Goal: Information Seeking & Learning: Learn about a topic

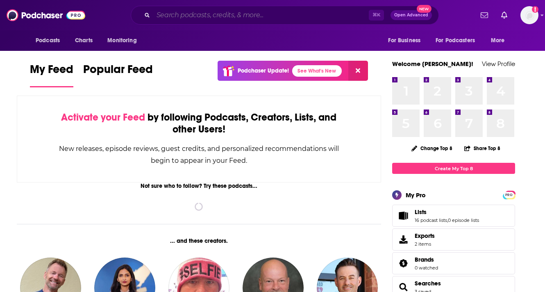
click at [280, 15] on input "Search podcasts, credits, & more..." at bounding box center [260, 15] width 215 height 13
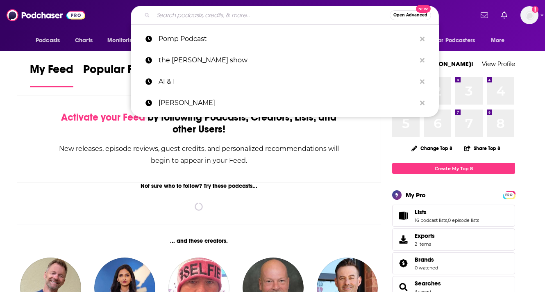
paste input "The Pomp Podcast"
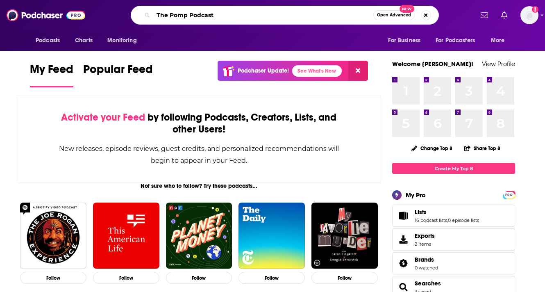
click at [280, 15] on input "The Pomp Podcast" at bounding box center [263, 15] width 220 height 13
type input "The Pomp Podcast"
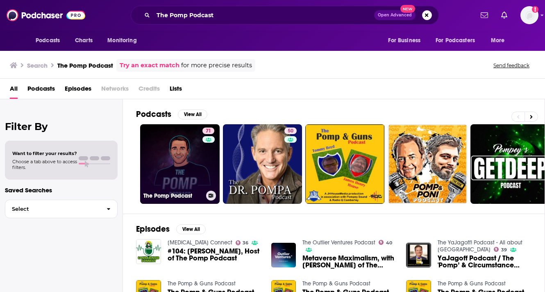
click at [175, 197] on h3 "The Pomp Podcast" at bounding box center [172, 195] width 59 height 7
